Goal: Task Accomplishment & Management: Manage account settings

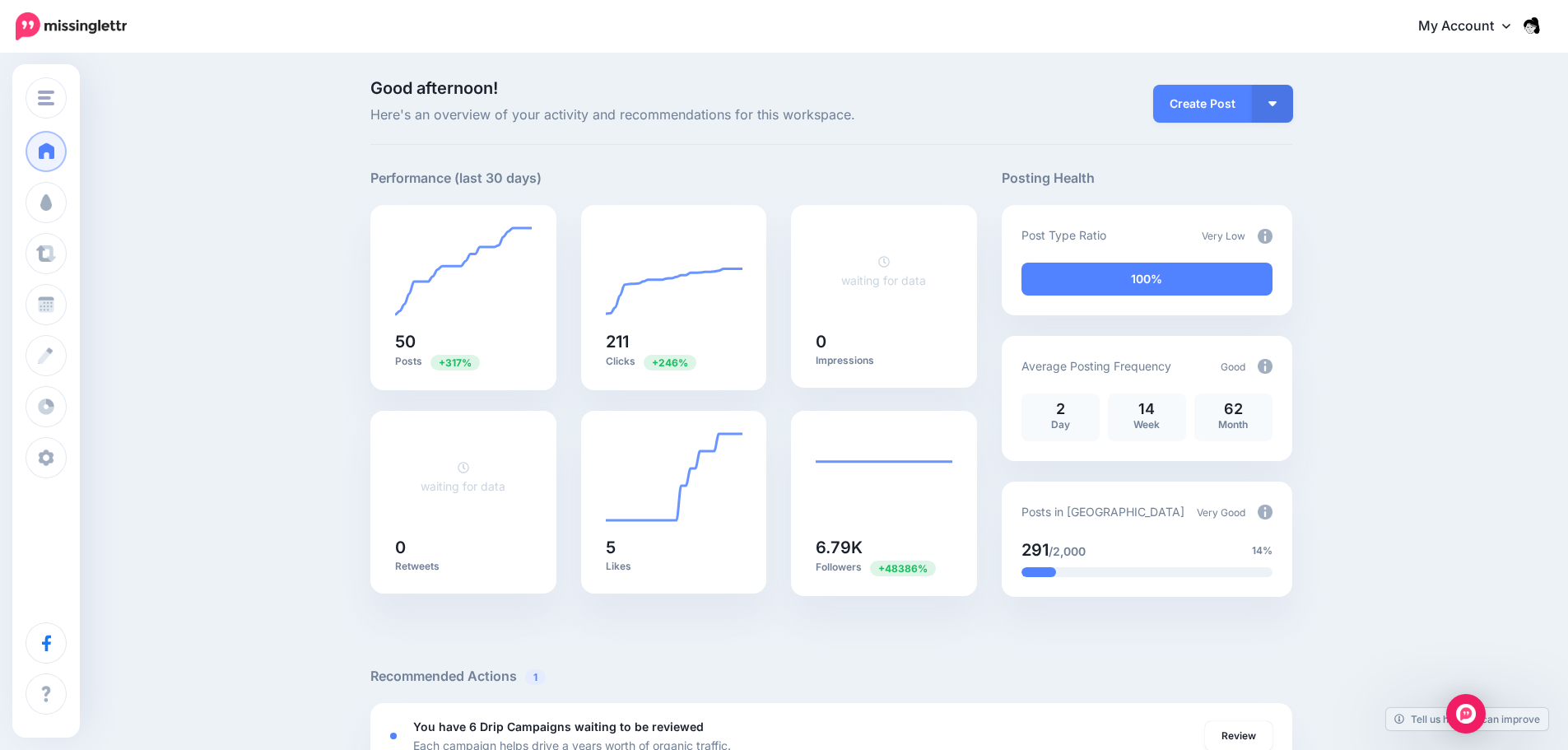
scroll to position [190, 0]
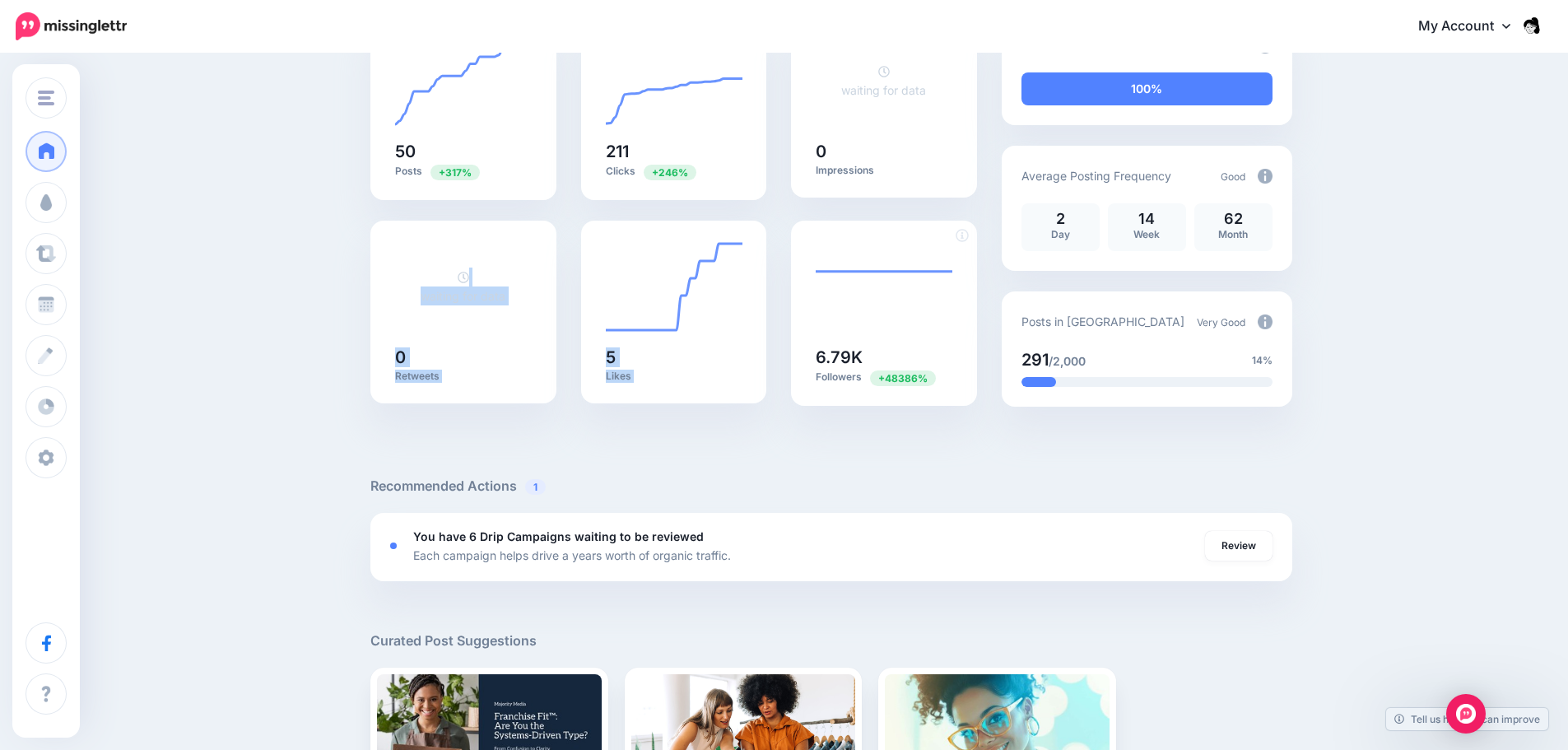
click at [860, 320] on div "50 Posts +317% 211 Clicks +246% waiting for data 0 Impressions waiting for data…" at bounding box center [674, 220] width 631 height 412
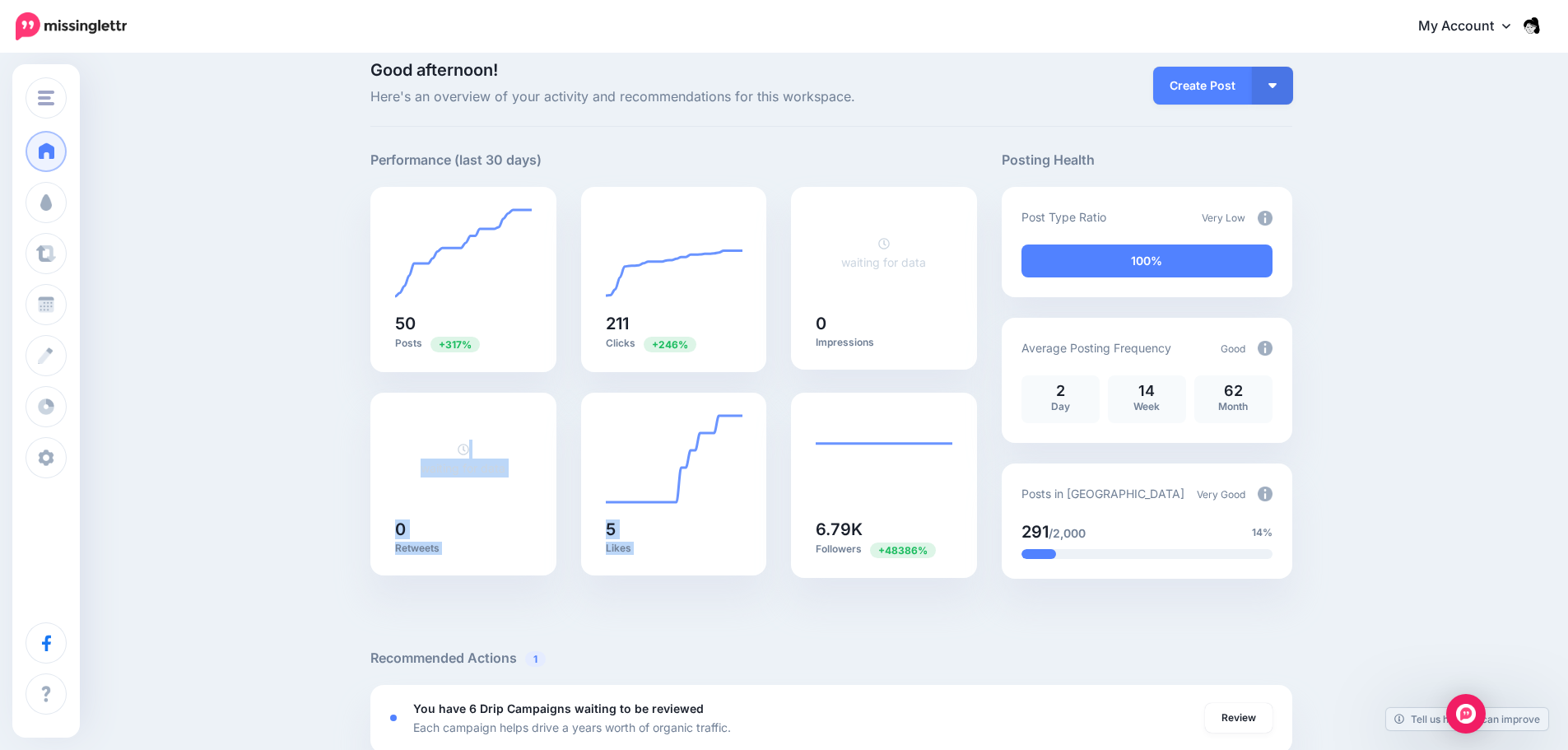
scroll to position [0, 0]
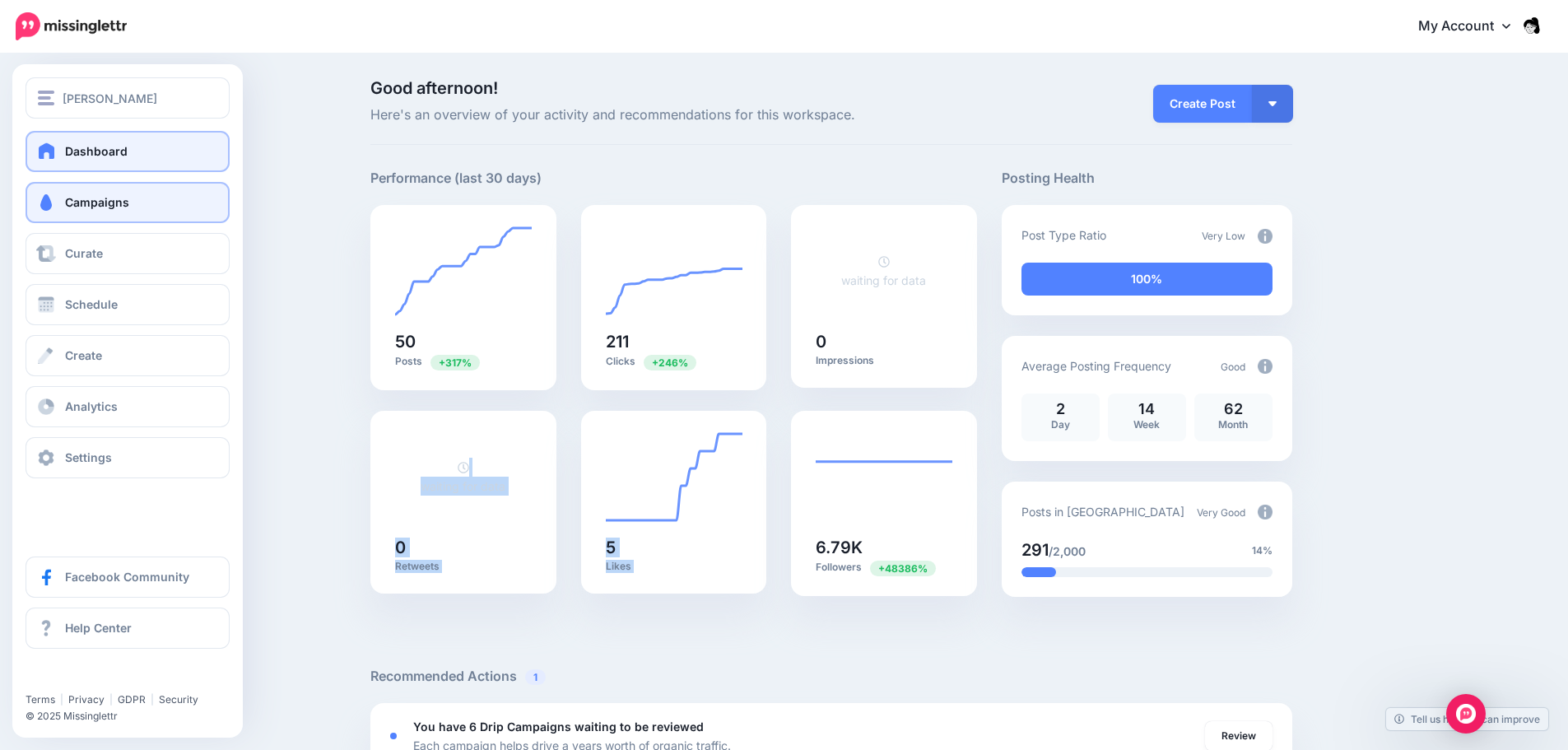
click at [112, 194] on link "Campaigns" at bounding box center [127, 202] width 204 height 41
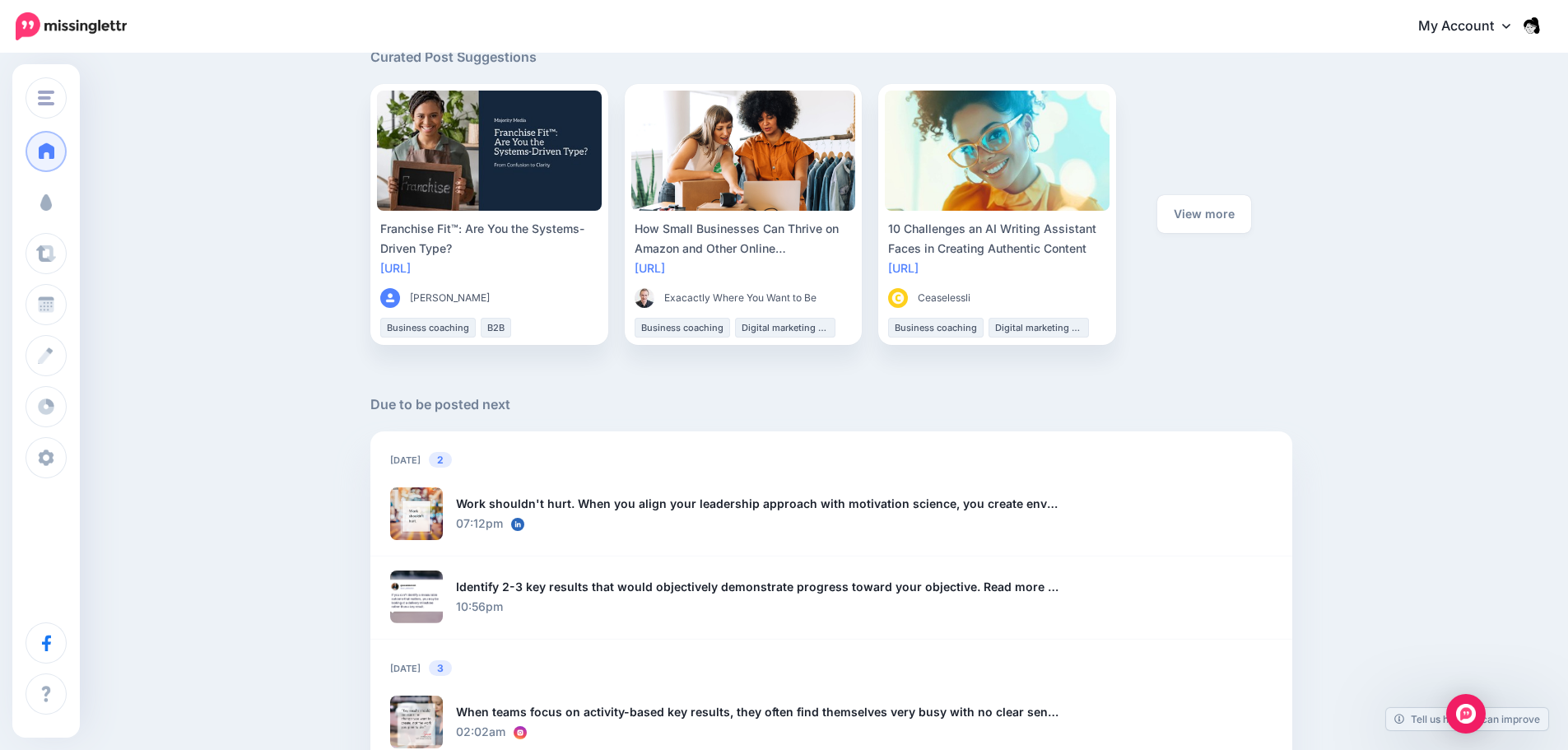
scroll to position [1178, 0]
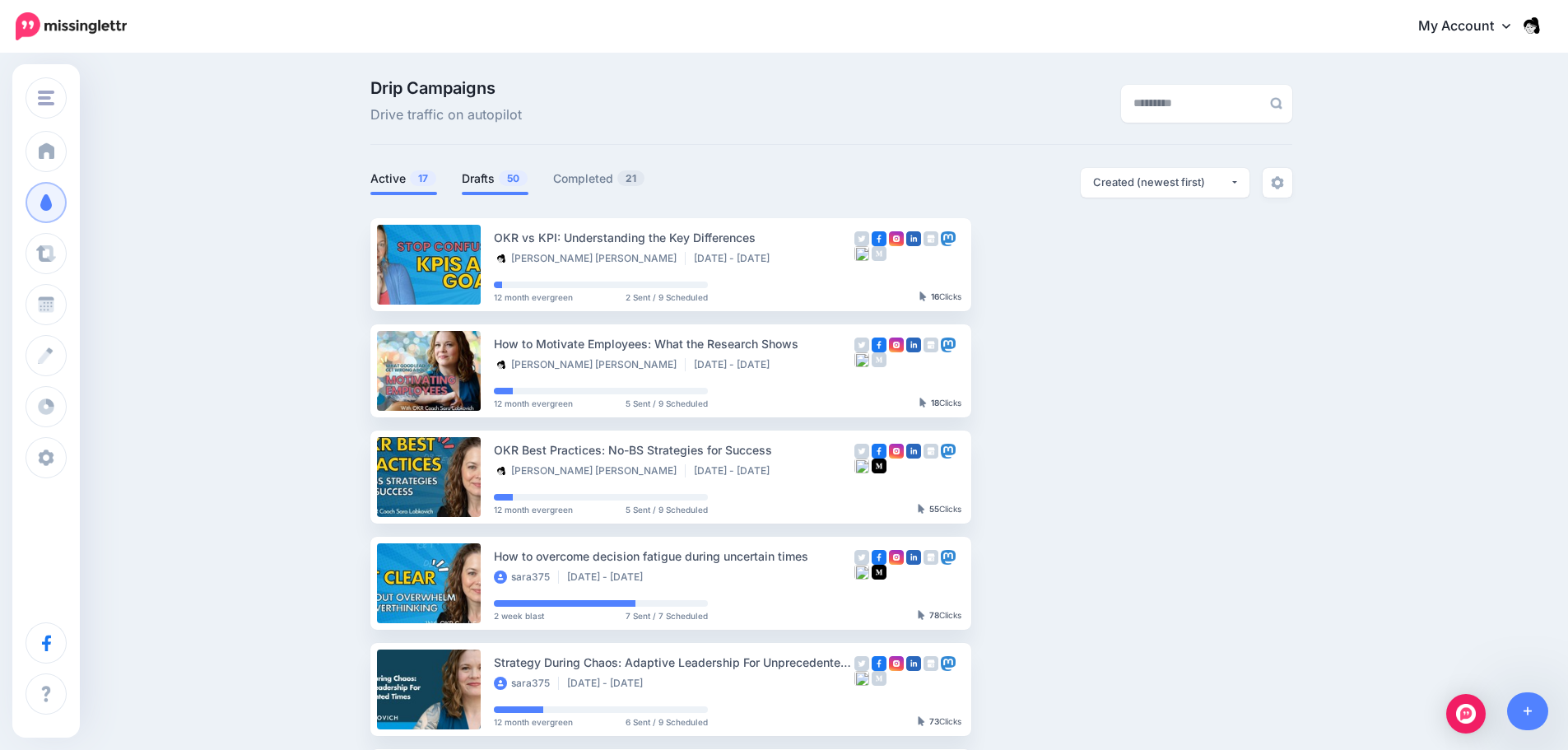
click at [489, 179] on link "Drafts 50" at bounding box center [495, 178] width 67 height 20
